Goal: Find specific page/section: Find specific page/section

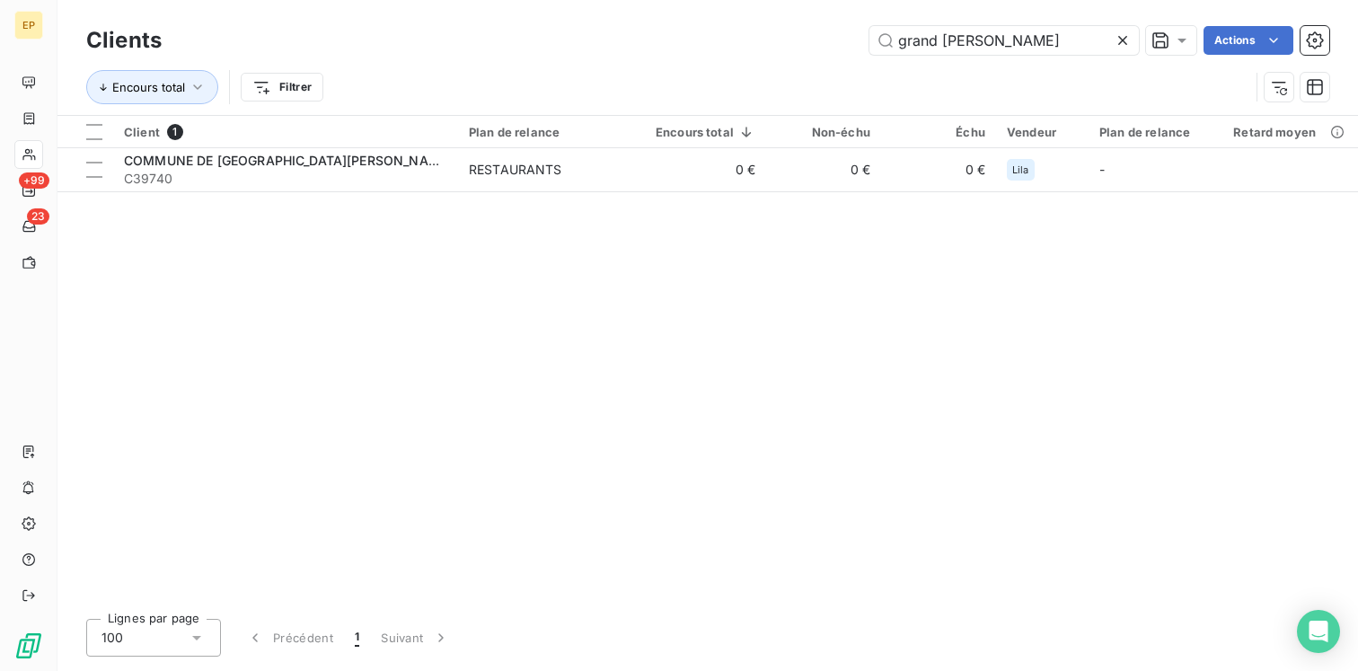
drag, startPoint x: 0, startPoint y: 0, endPoint x: 783, endPoint y: 10, distance: 783.2
click at [785, 10] on div "Clients grand [PERSON_NAME] Actions Encours total Filtrer" at bounding box center [707, 57] width 1300 height 115
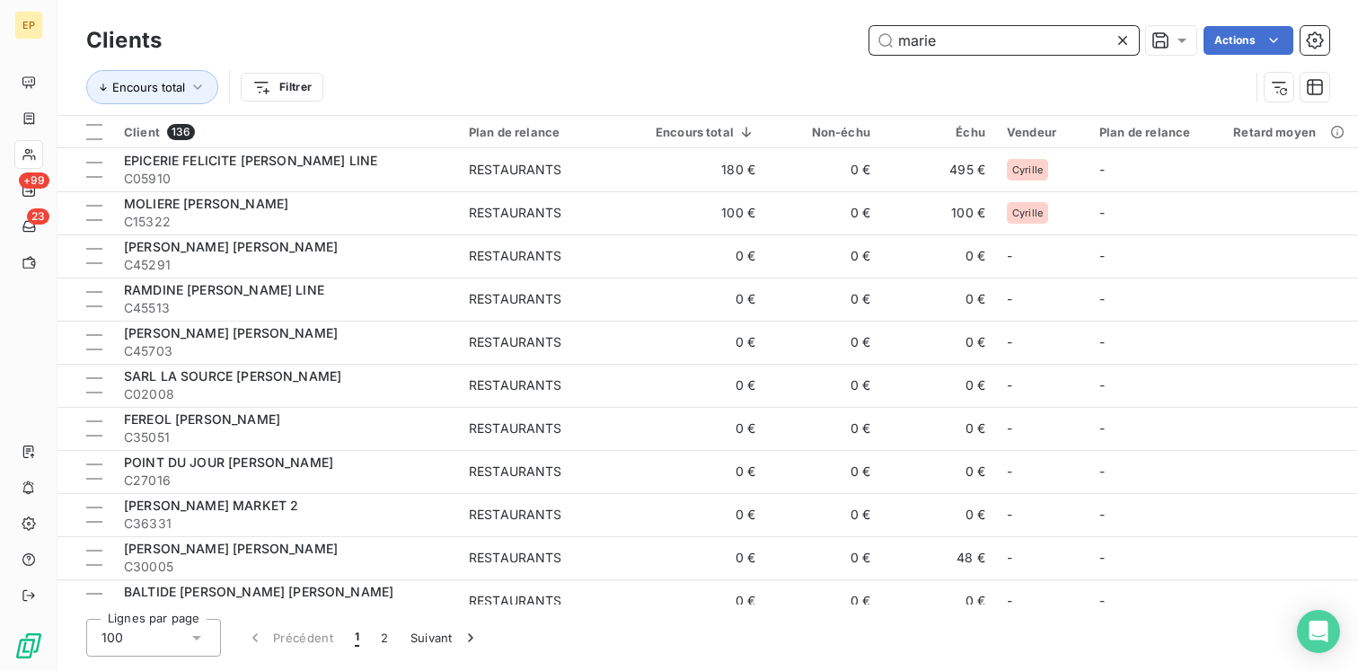
click at [1080, 36] on input "marie" at bounding box center [1003, 40] width 269 height 29
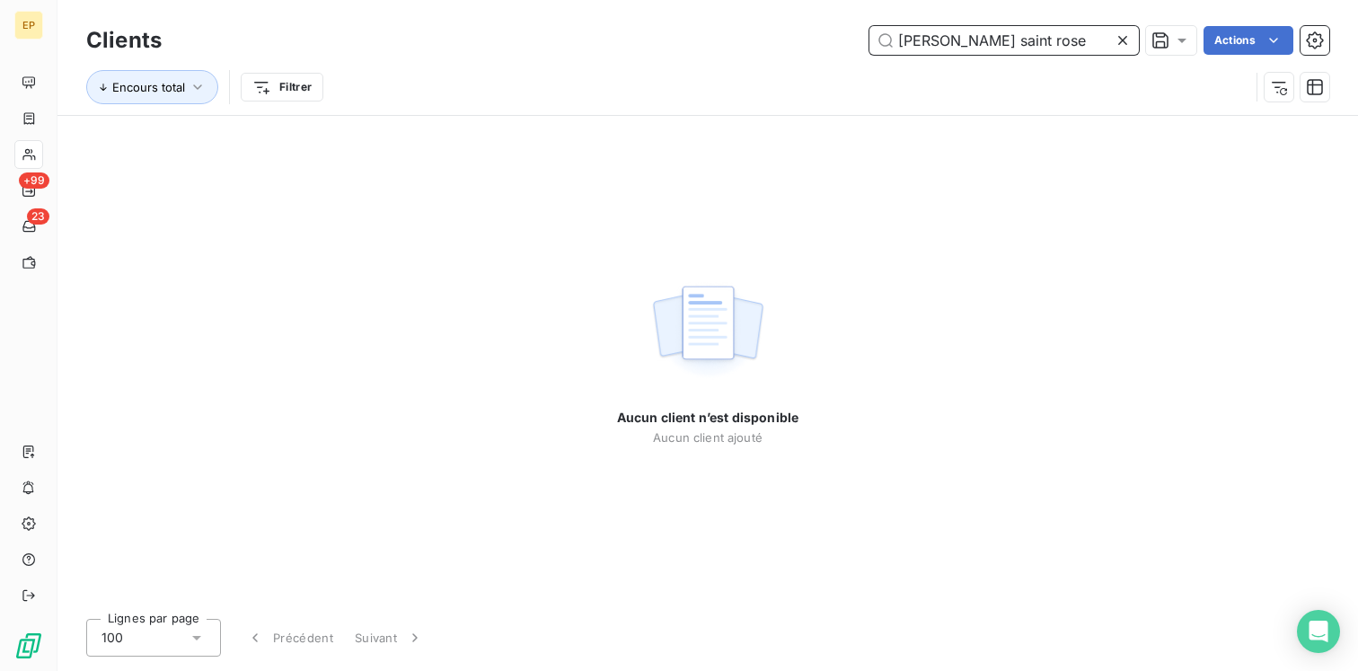
drag, startPoint x: 1021, startPoint y: 47, endPoint x: 719, endPoint y: 37, distance: 301.9
click at [724, 39] on div "[PERSON_NAME] saint rose Actions" at bounding box center [756, 40] width 1146 height 29
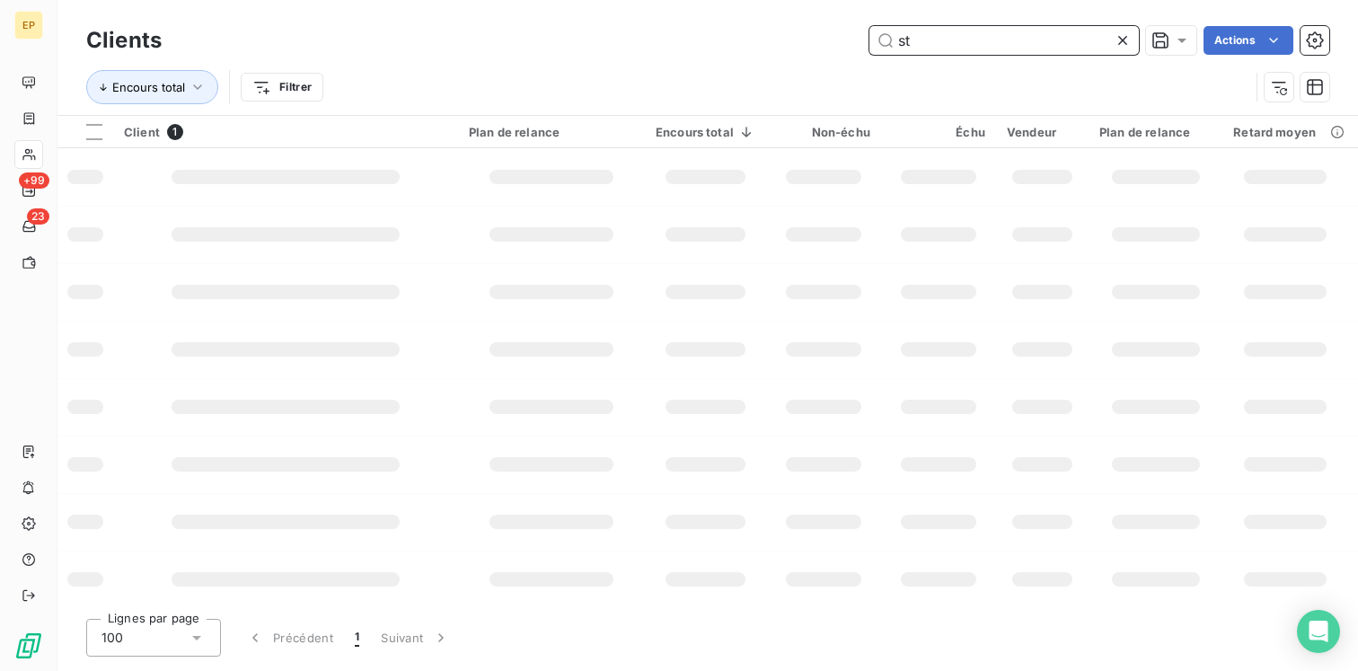
type input "s"
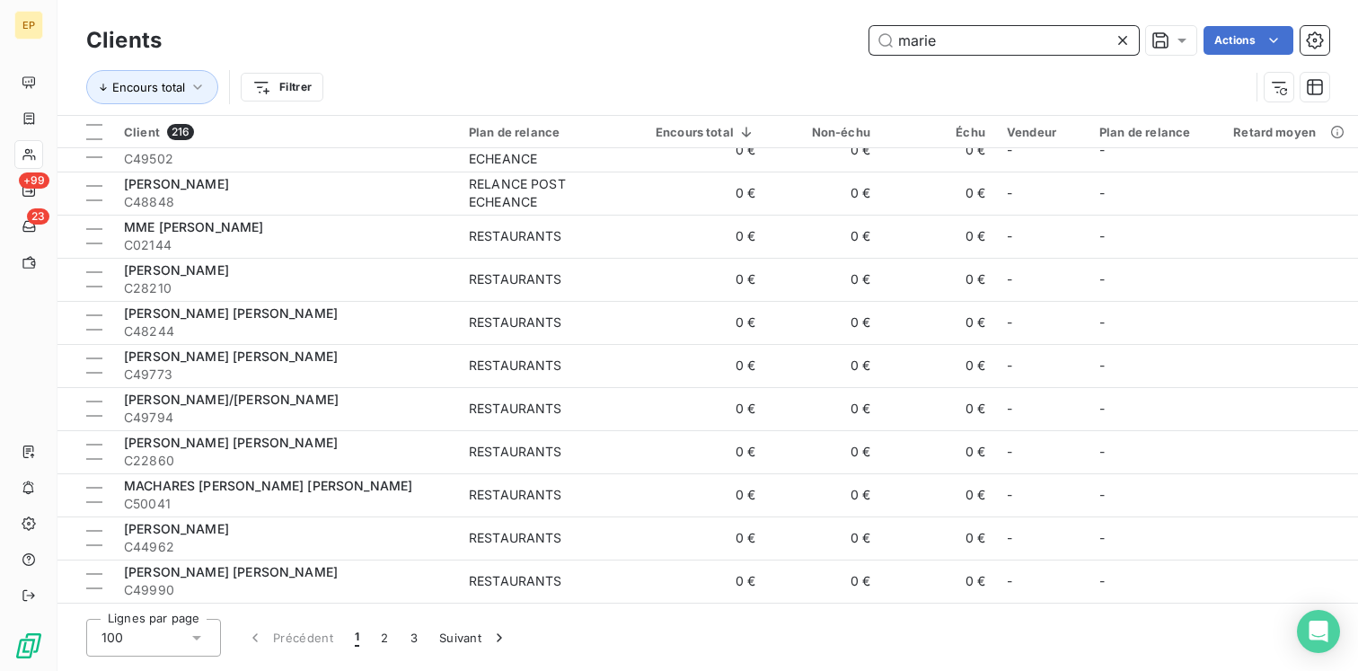
scroll to position [3773, 0]
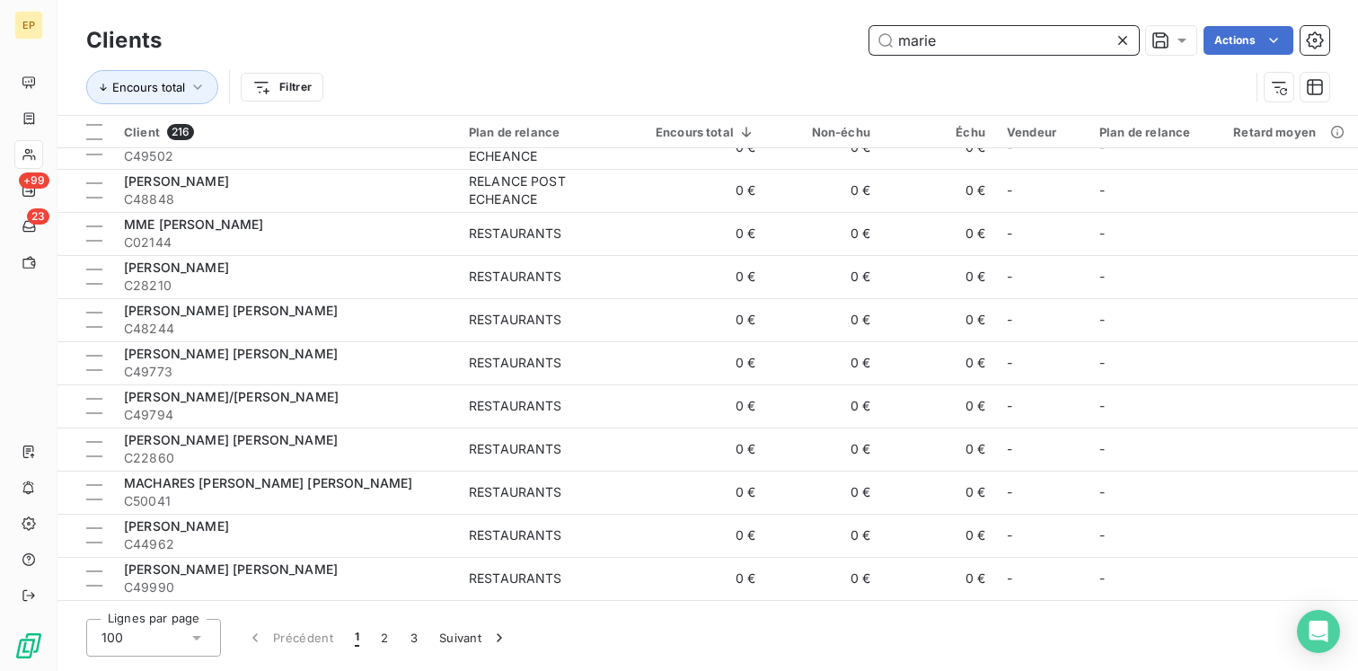
drag, startPoint x: 977, startPoint y: 44, endPoint x: 788, endPoint y: 30, distance: 190.0
click at [788, 30] on div "[PERSON_NAME] Actions" at bounding box center [756, 40] width 1146 height 29
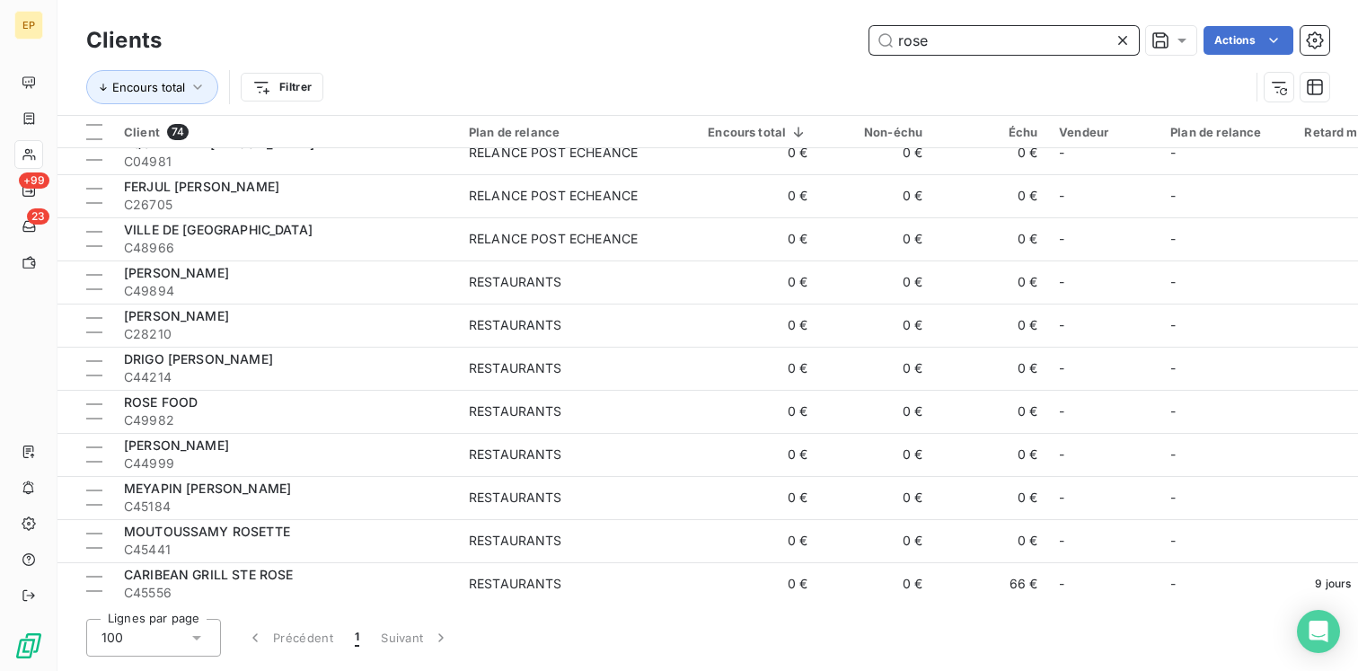
scroll to position [2692, 0]
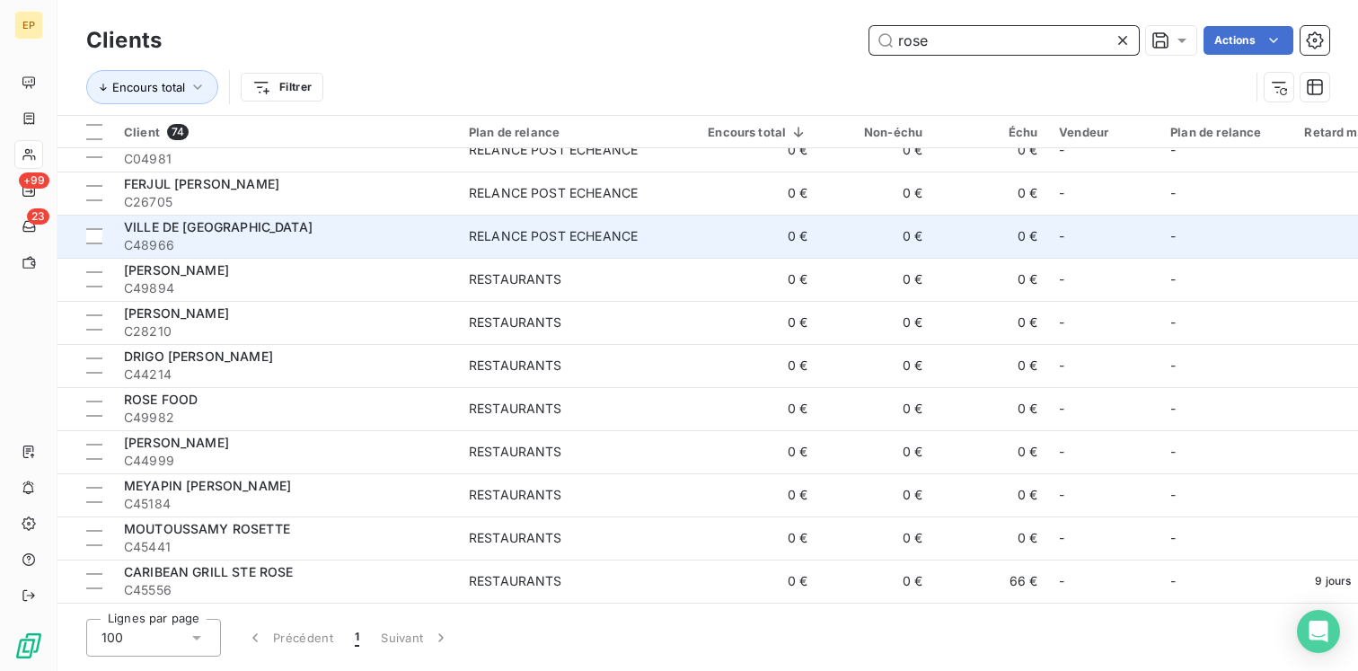
type input "rose"
click at [355, 241] on span "C48966" at bounding box center [285, 245] width 323 height 18
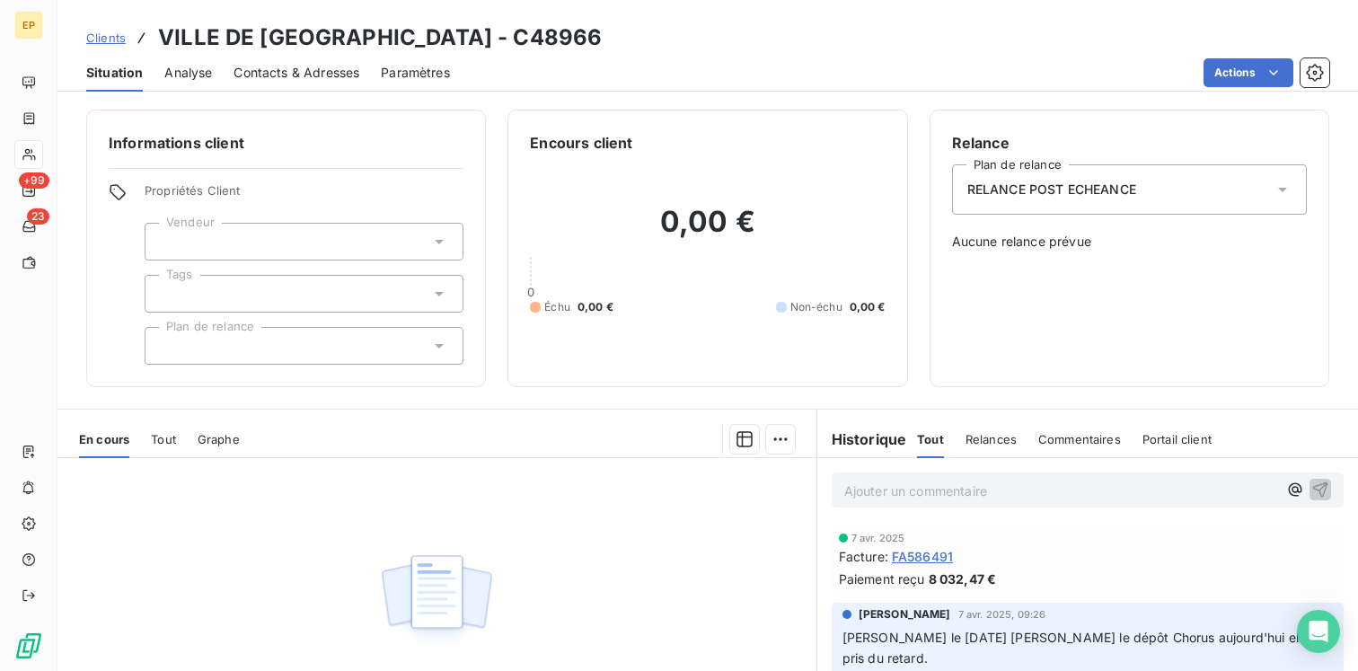
click at [169, 441] on span "Tout" at bounding box center [163, 439] width 25 height 14
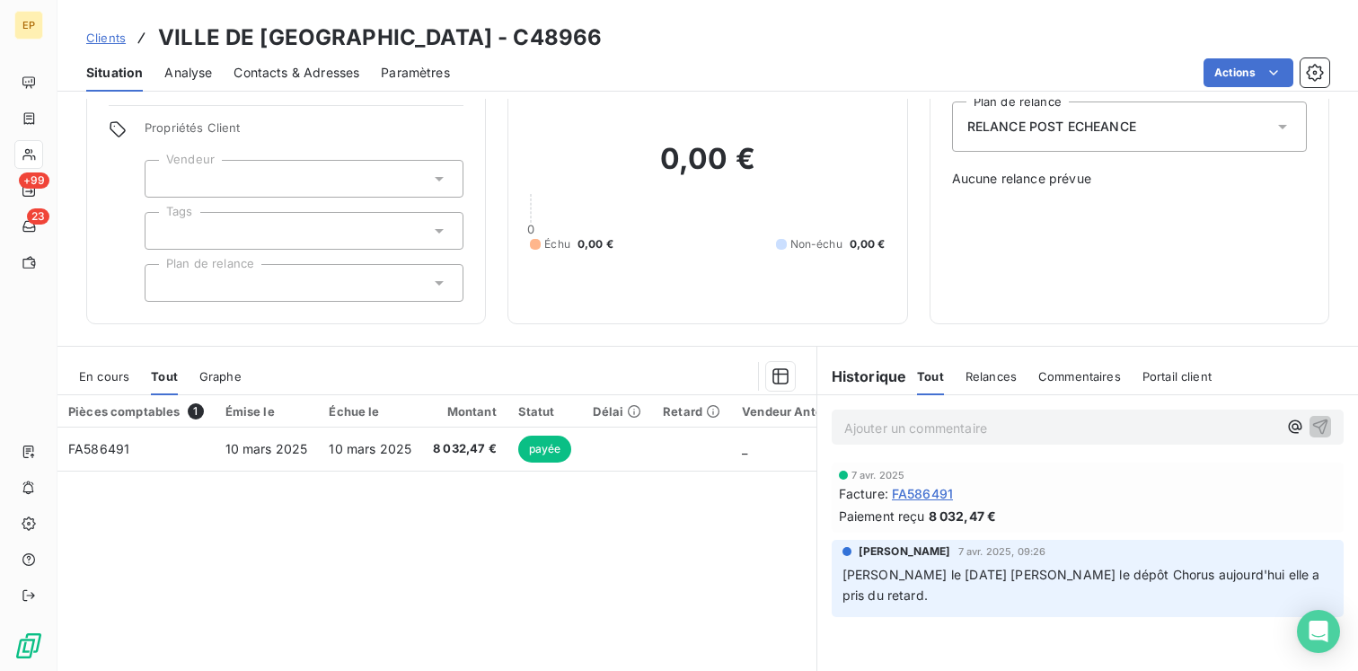
scroll to position [67, 0]
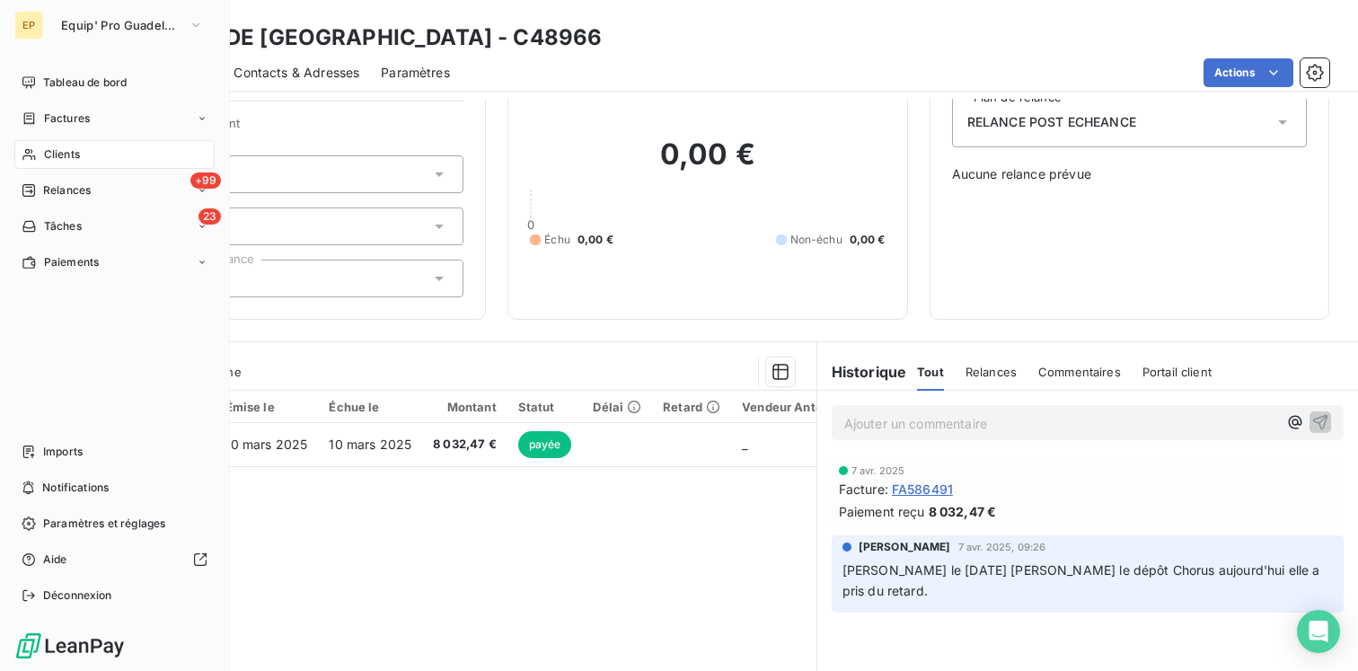
click at [34, 163] on div "Clients" at bounding box center [114, 154] width 200 height 29
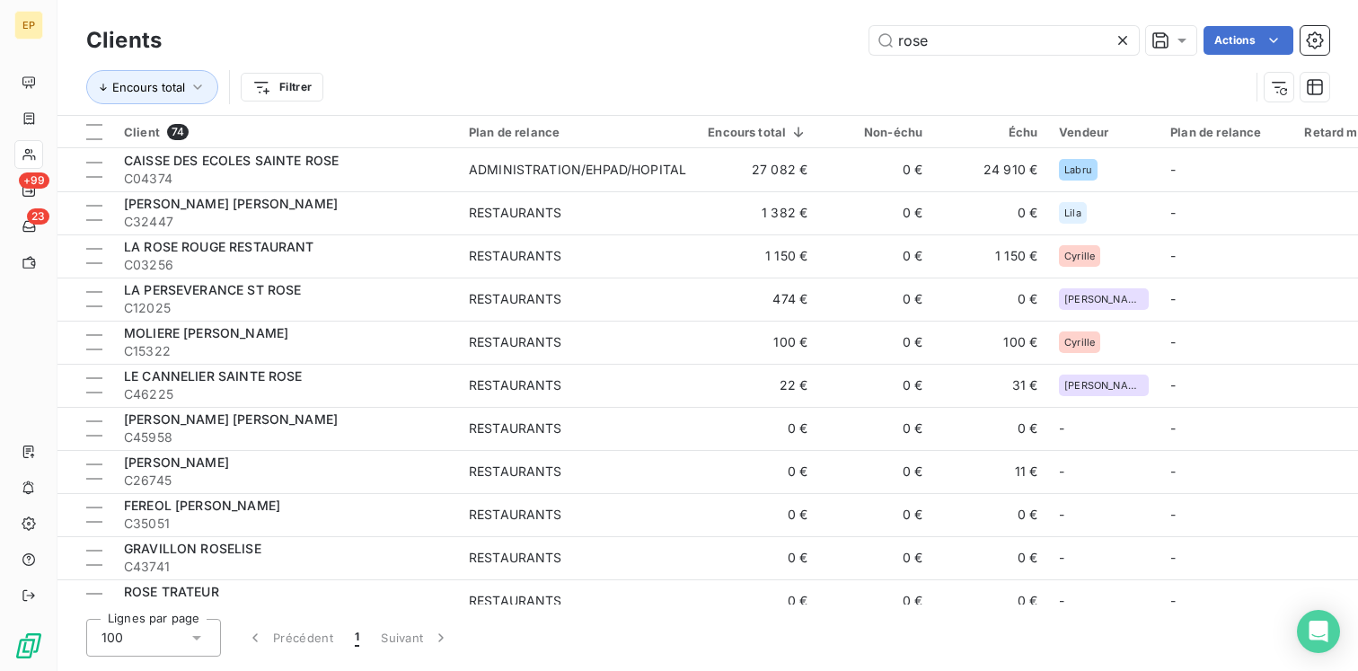
drag, startPoint x: 939, startPoint y: 45, endPoint x: 798, endPoint y: 43, distance: 141.0
click at [798, 43] on div "rose Actions" at bounding box center [756, 40] width 1146 height 29
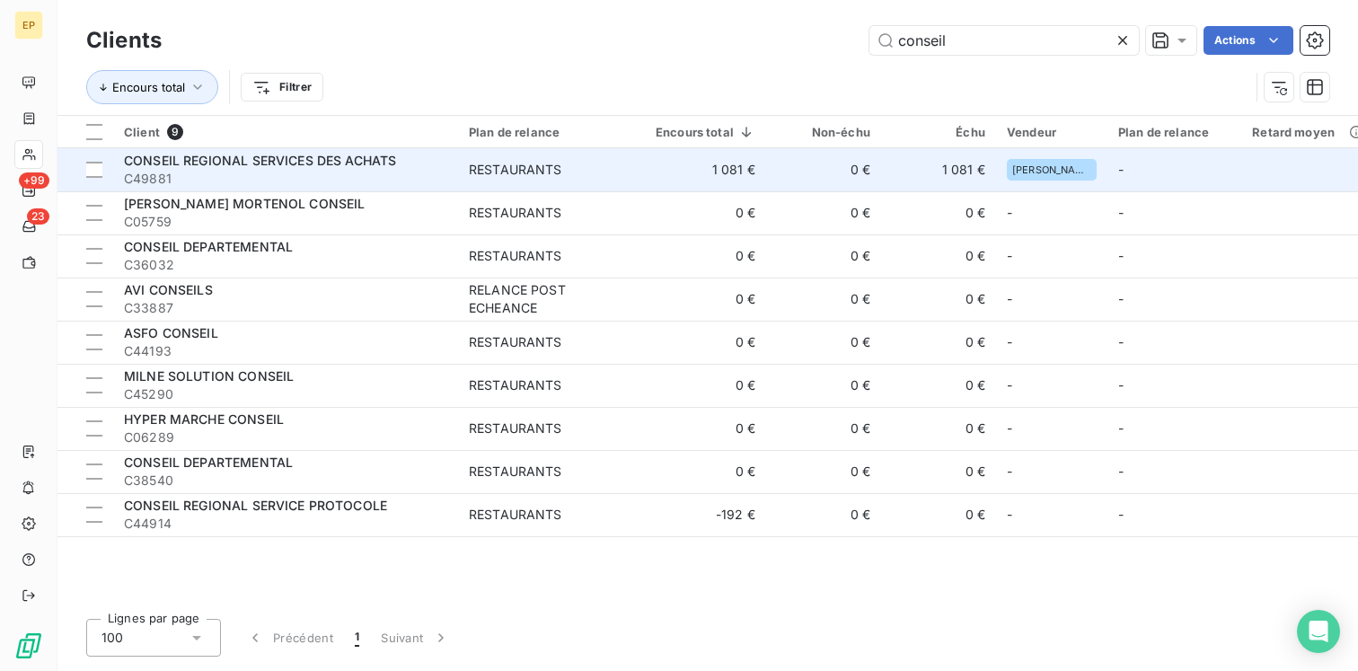
type input "conseil"
